Goal: Register for event/course

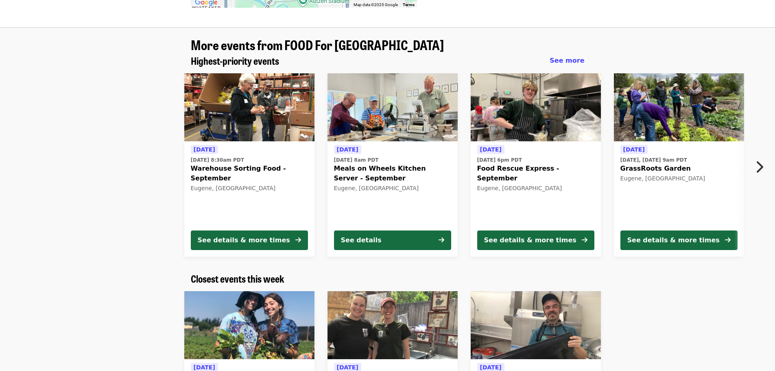
scroll to position [610, 0]
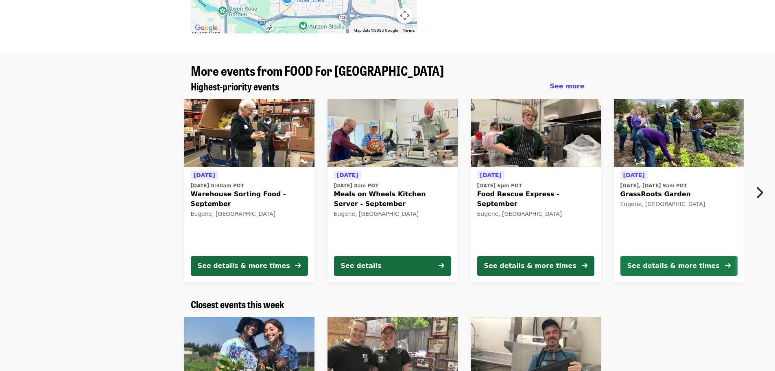
click at [659, 261] on button "See details & more times" at bounding box center [678, 266] width 117 height 20
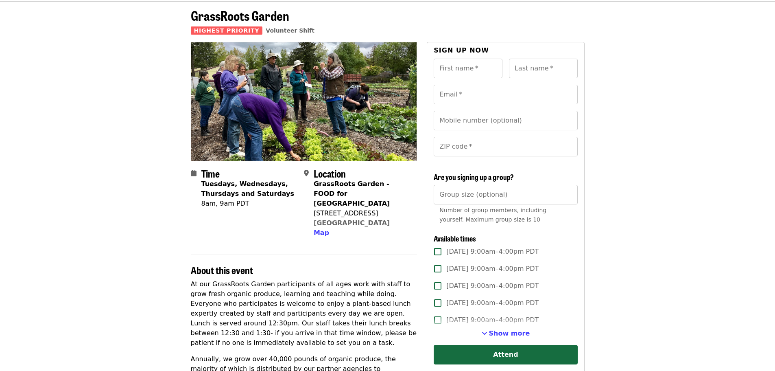
scroll to position [81, 0]
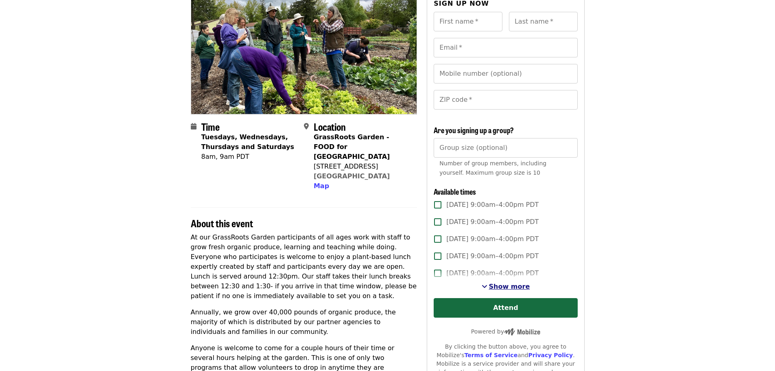
click at [506, 288] on span "Show more" at bounding box center [509, 286] width 41 height 8
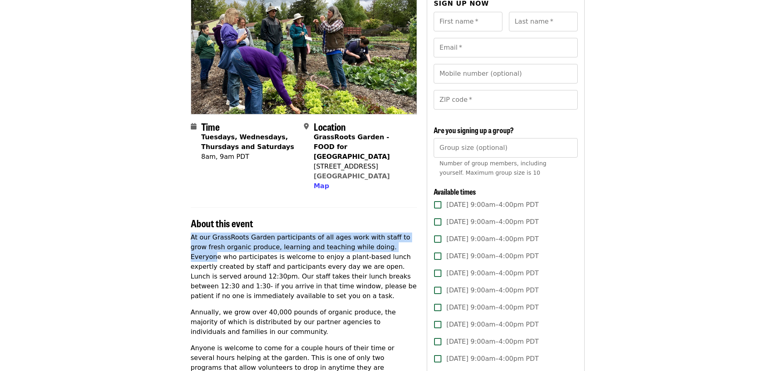
drag, startPoint x: 190, startPoint y: 227, endPoint x: 364, endPoint y: 239, distance: 174.1
click at [364, 239] on p "At our GrassRoots Garden participants of all ages work with staff to grow fresh…" at bounding box center [304, 266] width 227 height 68
click at [347, 240] on p "At our GrassRoots Garden participants of all ages work with staff to grow fresh…" at bounding box center [304, 266] width 227 height 68
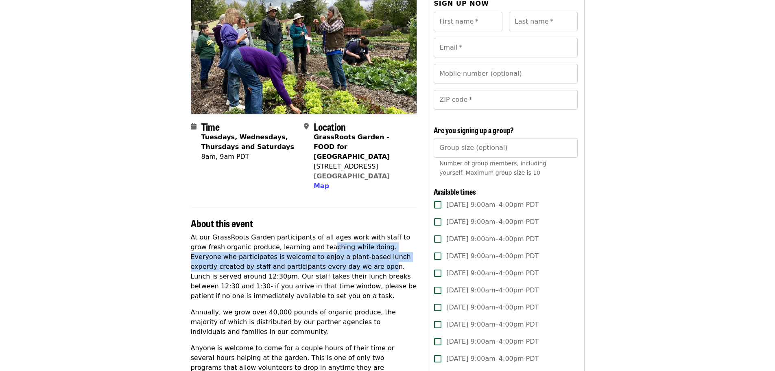
drag, startPoint x: 287, startPoint y: 236, endPoint x: 286, endPoint y: 257, distance: 21.2
click at [286, 257] on p "At our GrassRoots Garden participants of all ages work with staff to grow fresh…" at bounding box center [304, 266] width 227 height 68
click at [286, 258] on p "At our GrassRoots Garden participants of all ages work with staff to grow fresh…" at bounding box center [304, 266] width 227 height 68
click at [197, 259] on p "At our GrassRoots Garden participants of all ages work with staff to grow fresh…" at bounding box center [304, 266] width 227 height 68
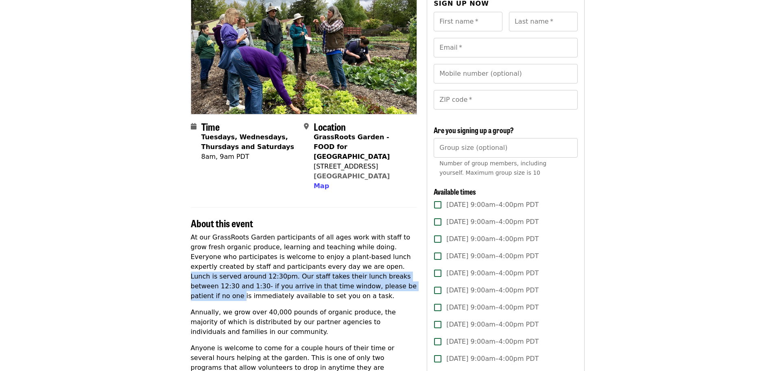
drag, startPoint x: 293, startPoint y: 258, endPoint x: 294, endPoint y: 272, distance: 13.9
click at [294, 272] on p "At our GrassRoots Garden participants of all ages work with staff to grow fresh…" at bounding box center [304, 266] width 227 height 68
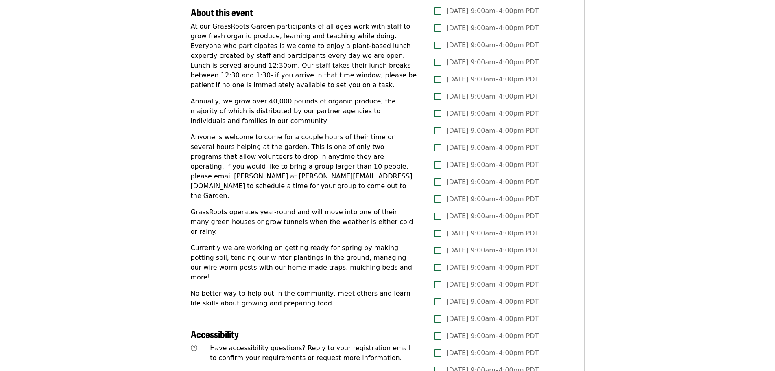
scroll to position [325, 0]
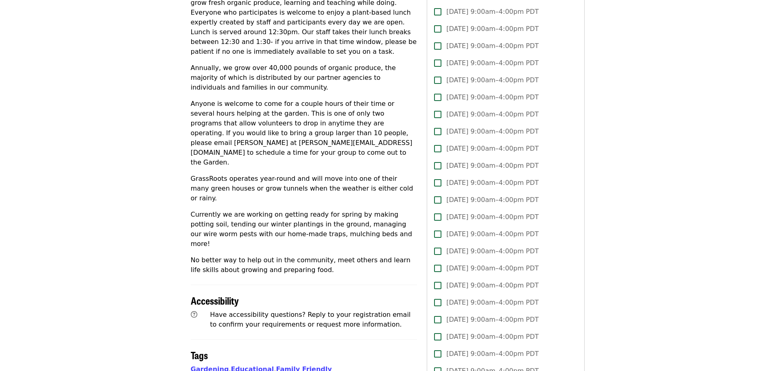
click at [321, 255] on p "No better way to help out in the community, meet others and learn life skills a…" at bounding box center [304, 265] width 227 height 20
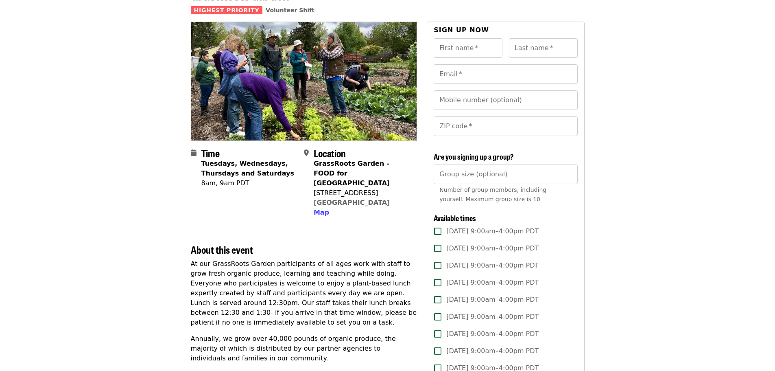
scroll to position [0, 0]
